Goal: Information Seeking & Learning: Find contact information

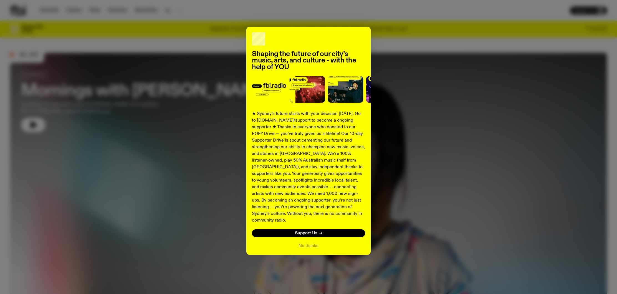
click at [47, 9] on div "Shaping the future of our city’s music, arts, and culture - with the help of YO…" at bounding box center [308, 147] width 617 height 294
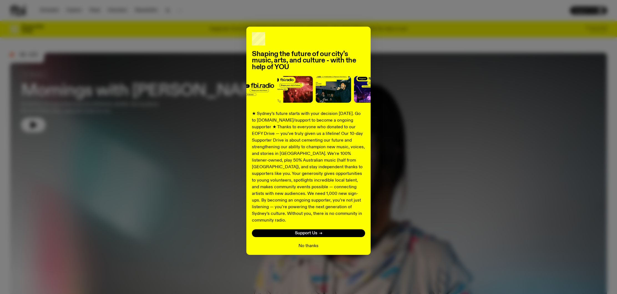
click at [311, 242] on button "No thanks" at bounding box center [308, 245] width 20 height 7
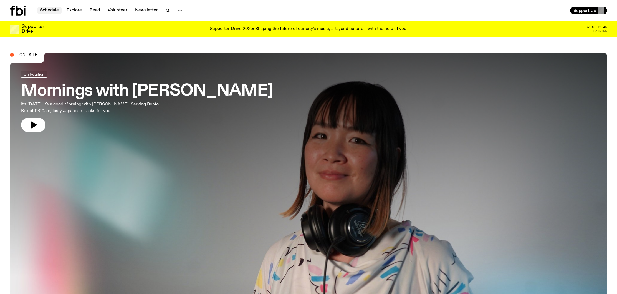
click at [51, 11] on link "Schedule" at bounding box center [50, 11] width 26 height 8
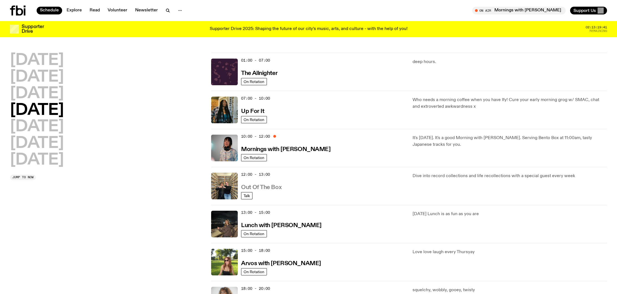
click at [258, 185] on h3 "Out Of The Box" at bounding box center [261, 187] width 40 height 6
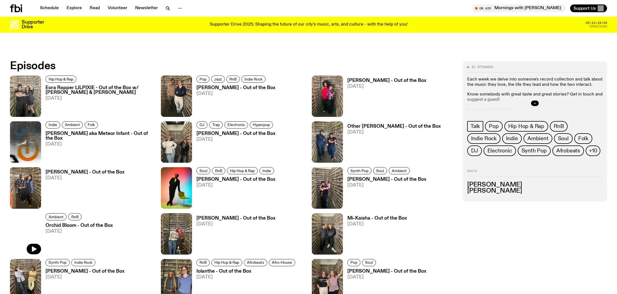
scroll to position [362, 0]
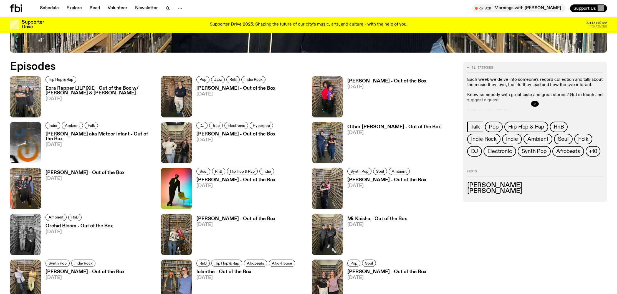
click at [117, 88] on h3 "Eora Rapper LILPIXIE - Out of the Box w/ [PERSON_NAME] & [PERSON_NAME]" at bounding box center [99, 90] width 109 height 9
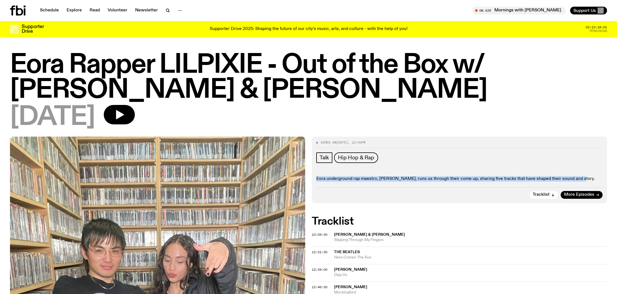
drag, startPoint x: 316, startPoint y: 178, endPoint x: 566, endPoint y: 181, distance: 249.6
click at [582, 183] on div "Aired on [DATE] 12:00pm Talk Hip Hop & Rap Eora underground rap maestro, [PERSO…" at bounding box center [459, 169] width 295 height 67
copy p "Eora underground rap maestro, [PERSON_NAME], runs us through their come up, sha…"
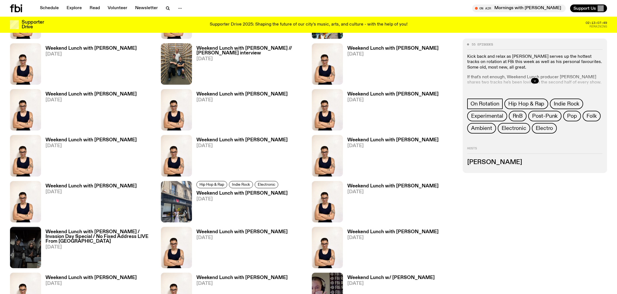
scroll to position [536, 0]
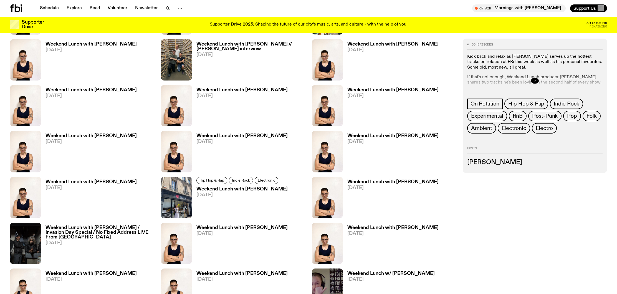
click at [69, 45] on h3 "Weekend Lunch with Matt Do" at bounding box center [90, 44] width 91 height 5
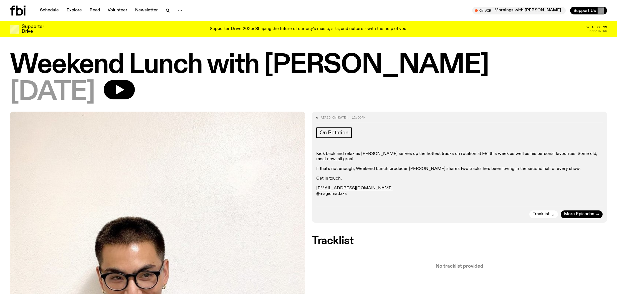
click at [324, 195] on p "matt.d@fbiradio.com @magicmattxxs" at bounding box center [459, 191] width 286 height 11
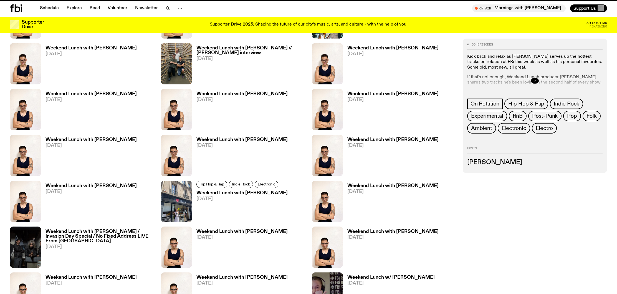
scroll to position [532, 0]
